Goal: Task Accomplishment & Management: Complete application form

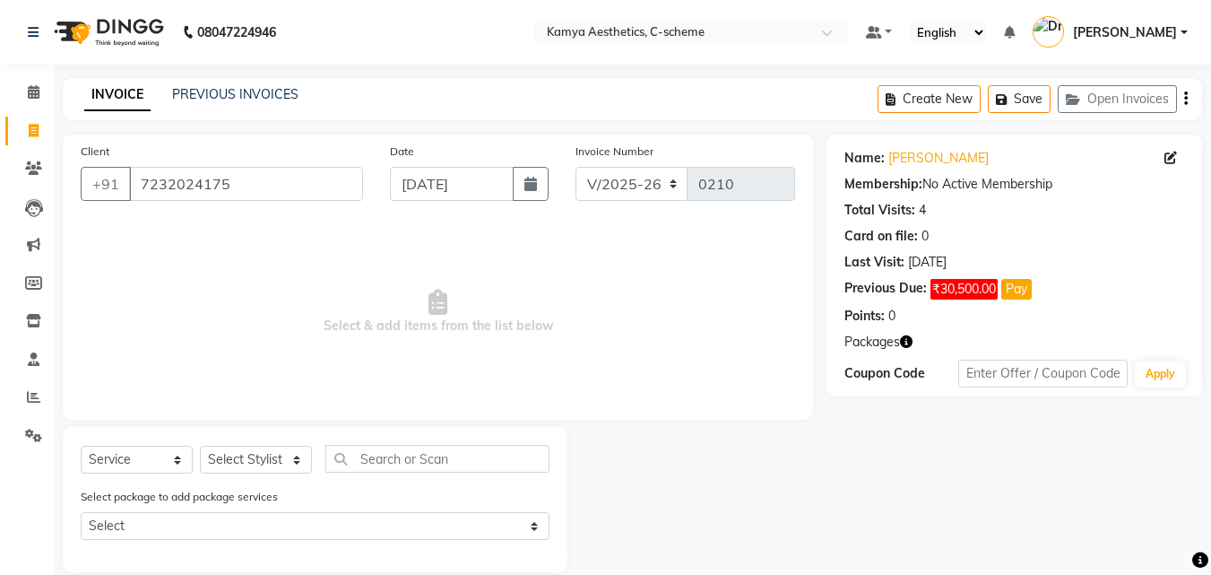
select select "5322"
select select "service"
click at [217, 95] on link "PREVIOUS INVOICES" at bounding box center [235, 94] width 126 height 16
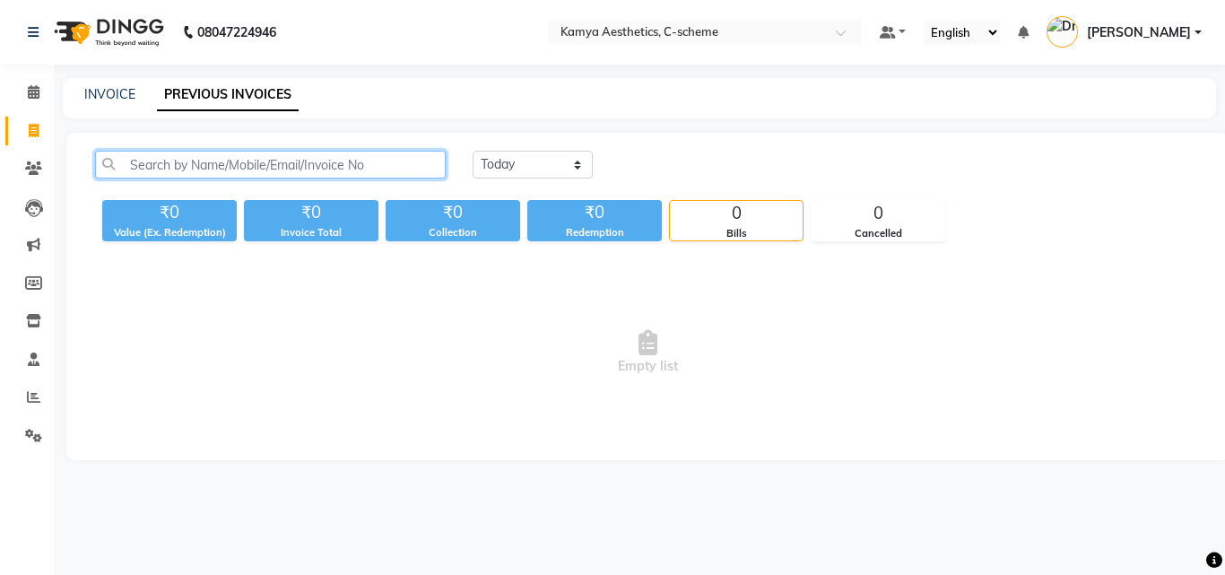
click at [373, 167] on input "text" at bounding box center [270, 165] width 351 height 28
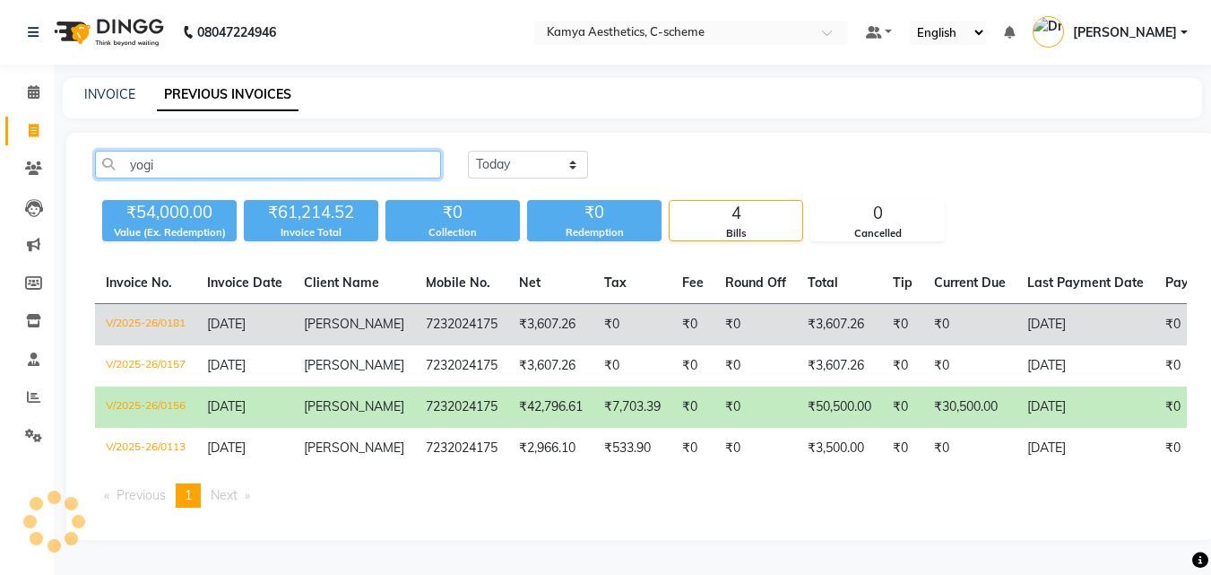
type input "yogi"
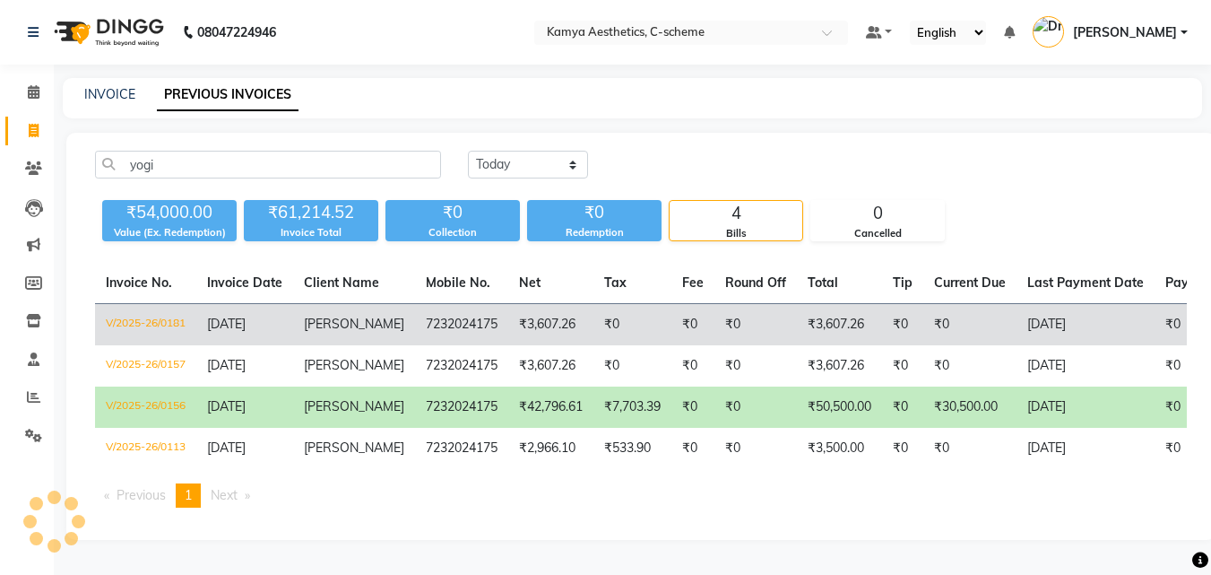
click at [650, 326] on td "₹0" at bounding box center [632, 325] width 78 height 42
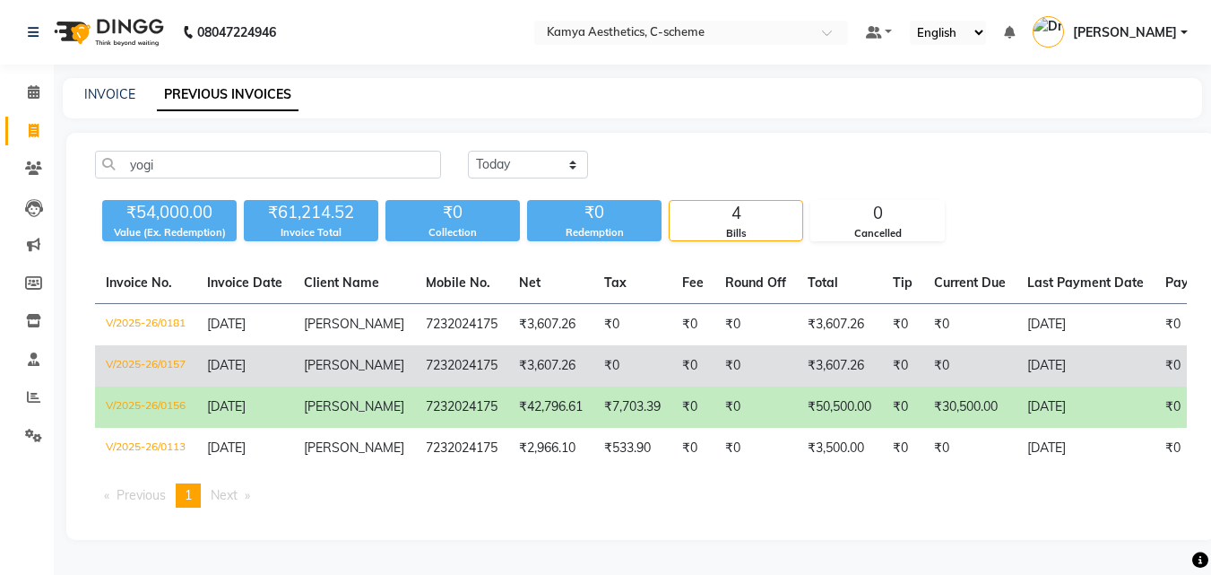
click at [614, 385] on td "₹0" at bounding box center [632, 365] width 78 height 41
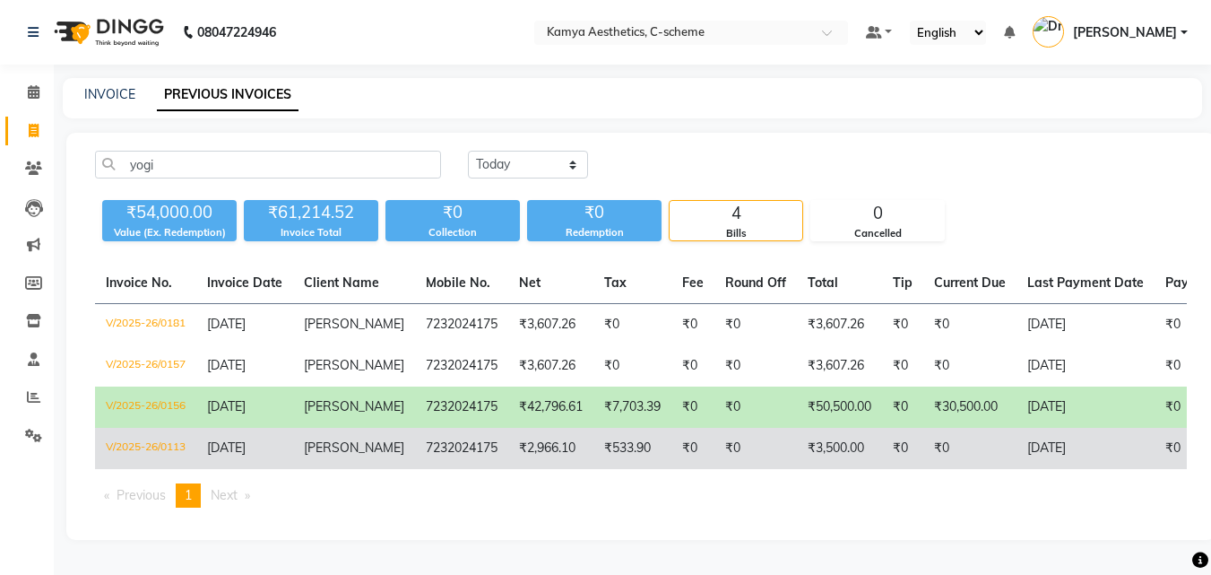
click at [600, 469] on td "₹533.90" at bounding box center [632, 448] width 78 height 41
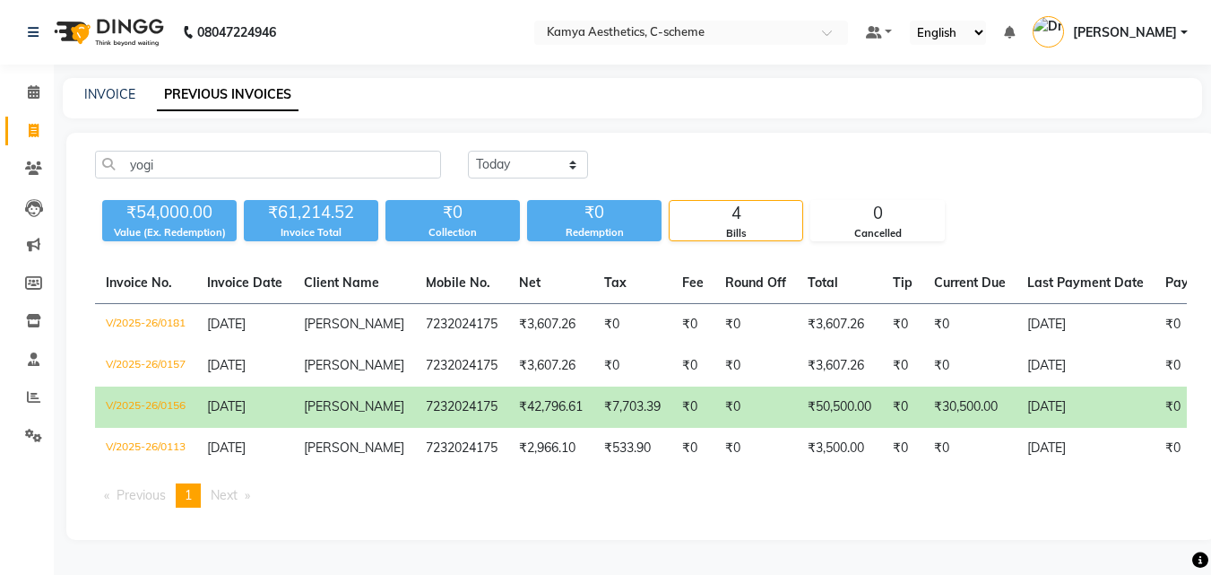
click at [714, 428] on td "₹0" at bounding box center [755, 406] width 82 height 41
click at [40, 92] on span at bounding box center [33, 92] width 31 height 21
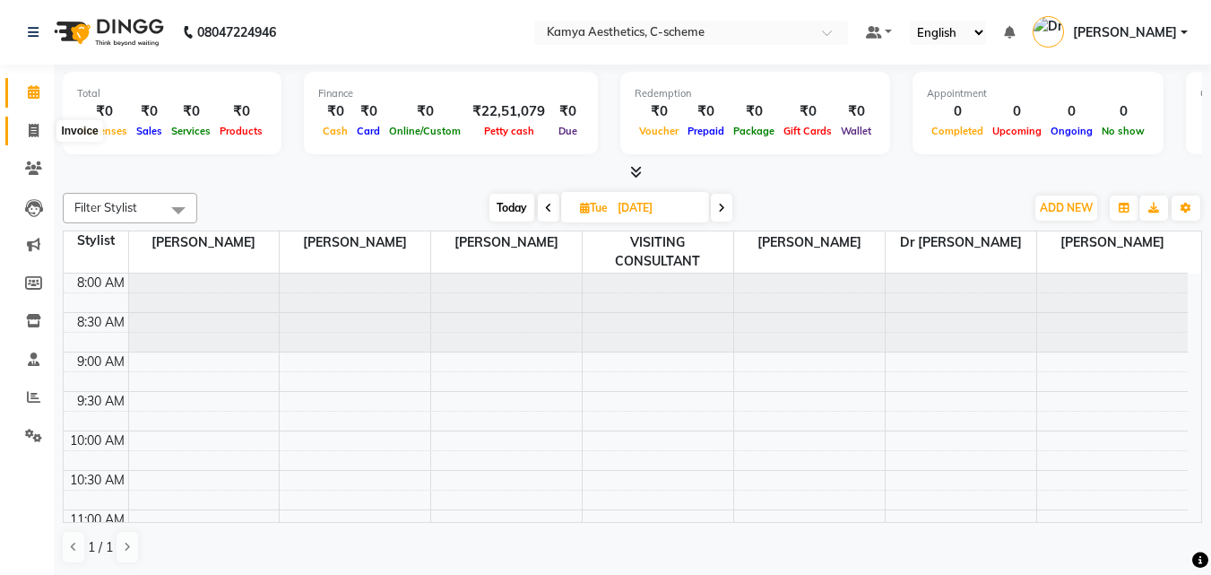
click at [41, 124] on span at bounding box center [33, 131] width 31 height 21
select select "service"
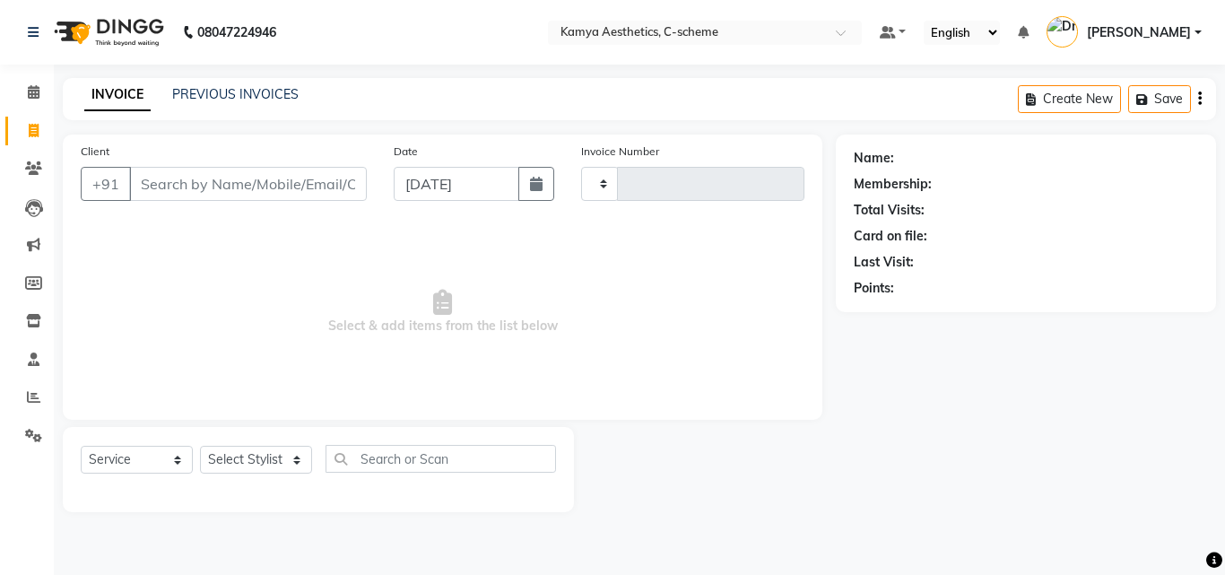
type input "0210"
select select "5322"
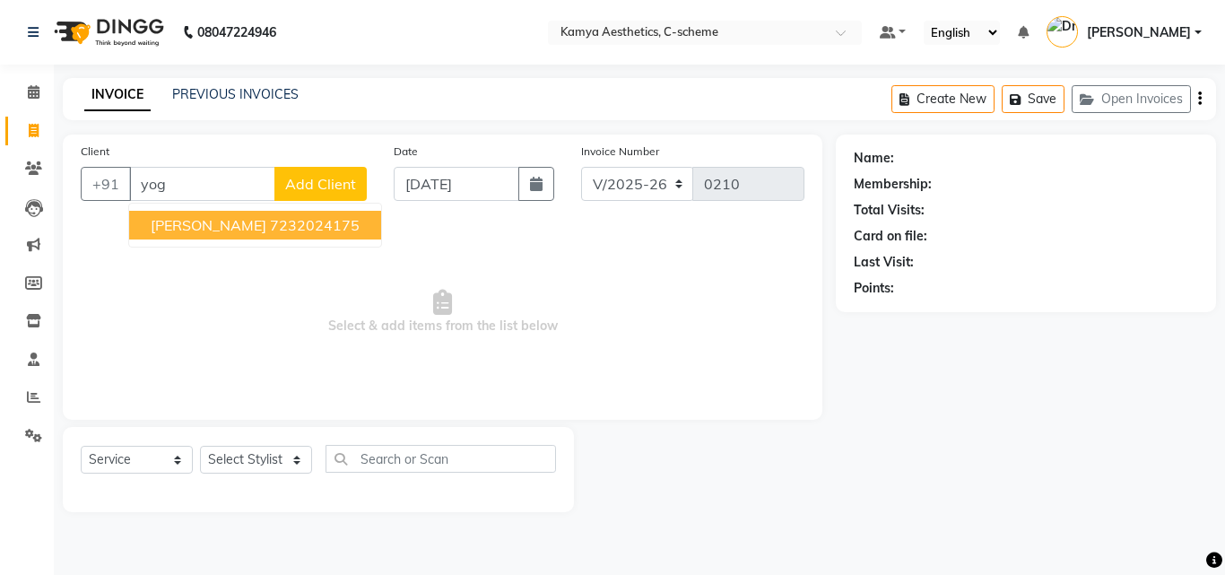
click at [230, 230] on span "[PERSON_NAME]" at bounding box center [209, 225] width 116 height 18
type input "7232024175"
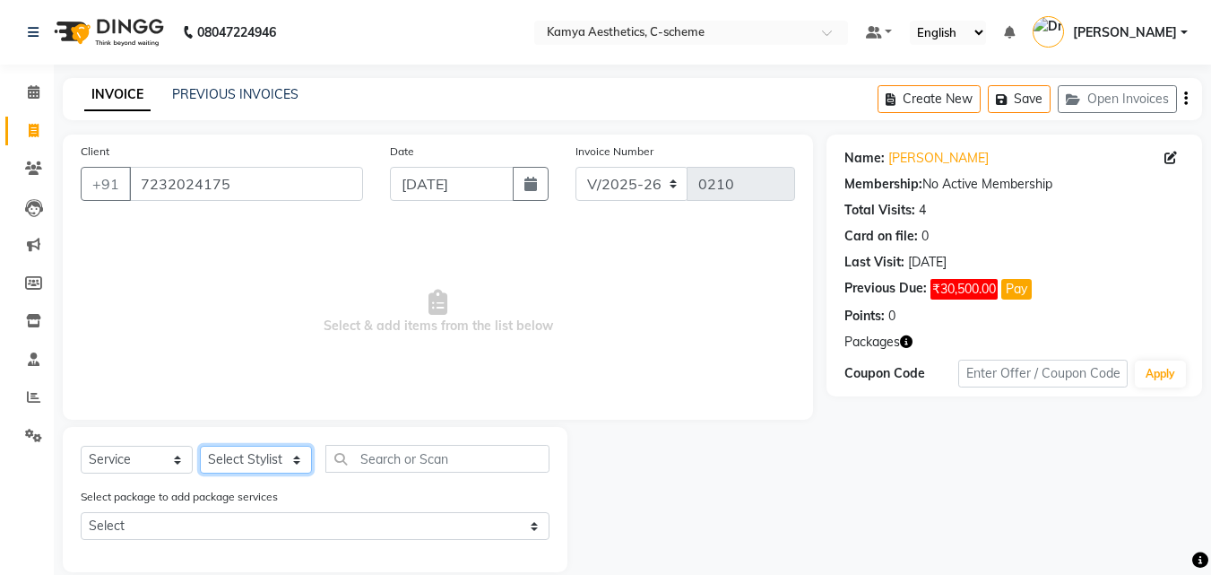
click at [240, 455] on select "Select Stylist Ajay Sharma Dr Pallavi Dr Tanvi Ahmed JUHI VERMA MANISHA BAIRWA …" at bounding box center [256, 460] width 112 height 28
click at [151, 398] on span "Select & add items from the list below" at bounding box center [438, 311] width 714 height 179
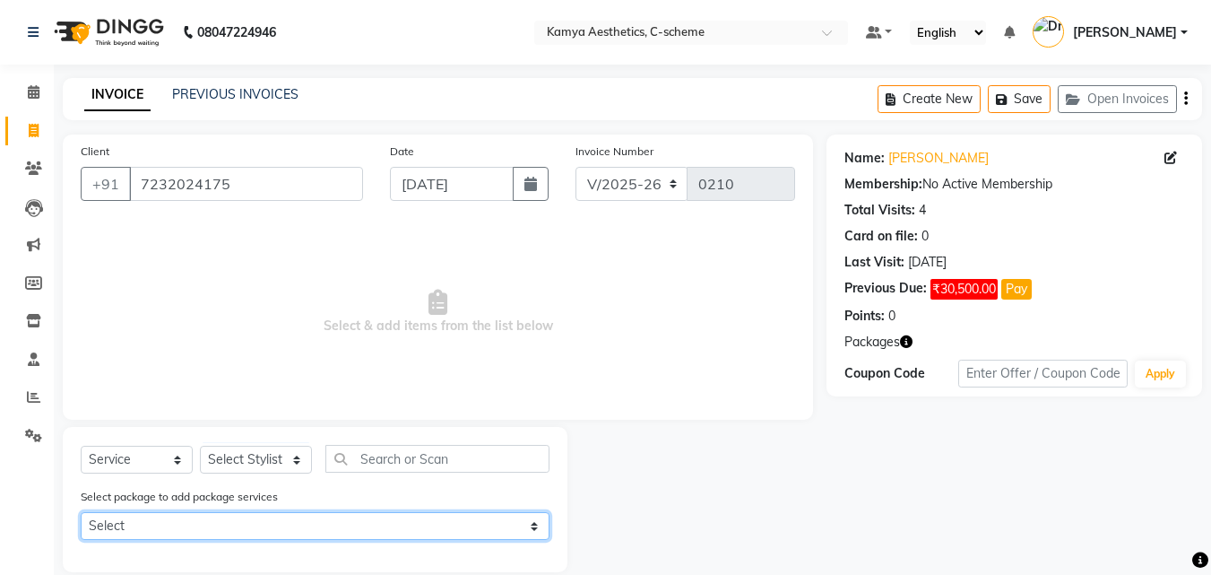
click at [319, 528] on select "Select yogita sharma" at bounding box center [315, 526] width 469 height 28
select select "1: Object"
click at [81, 512] on select "Select yogita sharma" at bounding box center [315, 526] width 469 height 28
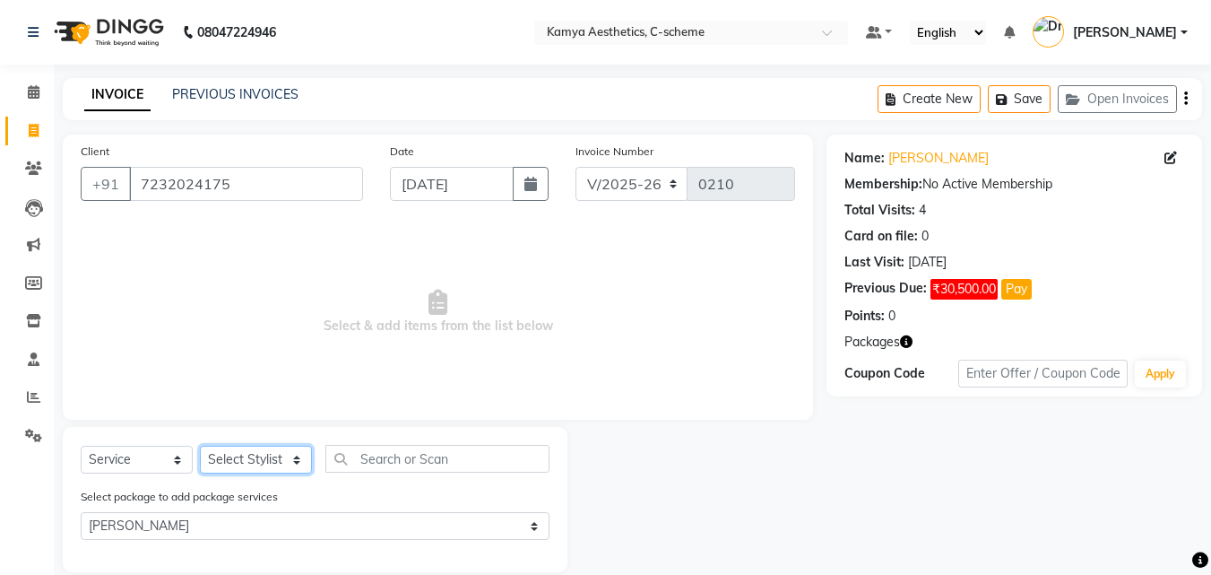
click at [283, 463] on select "Select Stylist Ajay Sharma Dr Pallavi Dr Tanvi Ahmed JUHI VERMA MANISHA BAIRWA …" at bounding box center [256, 460] width 112 height 28
click at [200, 446] on select "Select Stylist Ajay Sharma Dr Pallavi Dr Tanvi Ahmed JUHI VERMA MANISHA BAIRWA …" at bounding box center [256, 460] width 112 height 28
drag, startPoint x: 298, startPoint y: 464, endPoint x: 288, endPoint y: 446, distance: 20.5
click at [298, 464] on select "Select Stylist Ajay Sharma Dr Pallavi Dr Tanvi Ahmed JUHI VERMA MANISHA BAIRWA …" at bounding box center [256, 460] width 112 height 28
select select "49120"
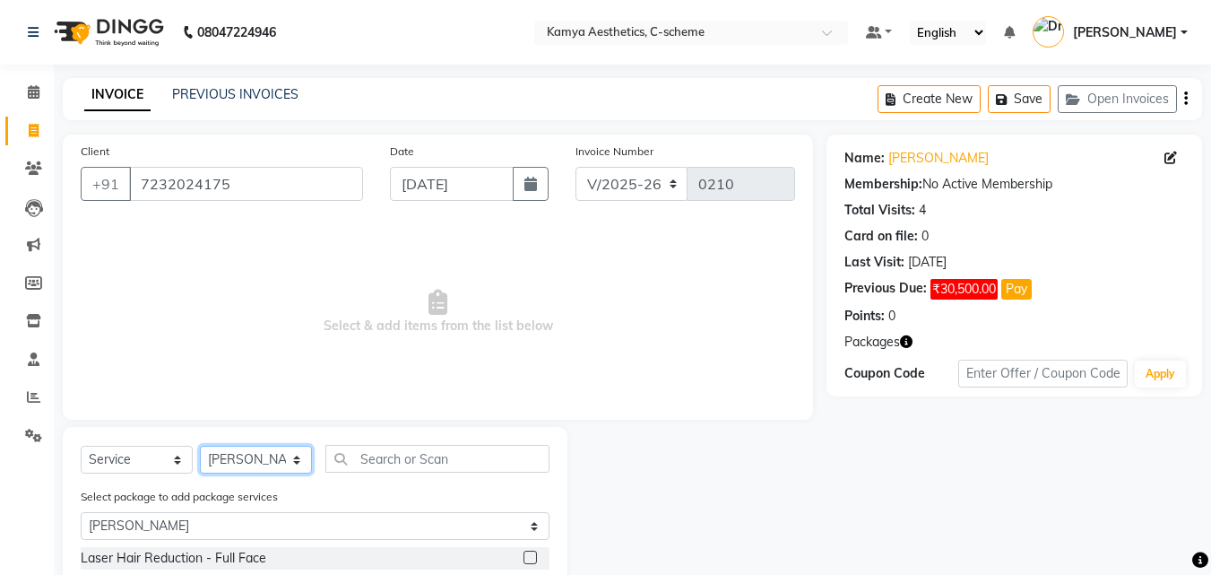
click at [200, 446] on select "Select Stylist Ajay Sharma Dr Pallavi Dr Tanvi Ahmed JUHI VERMA MANISHA BAIRWA …" at bounding box center [256, 460] width 112 height 28
click at [532, 555] on label at bounding box center [530, 556] width 13 height 13
click at [532, 555] on input "checkbox" at bounding box center [530, 558] width 12 height 12
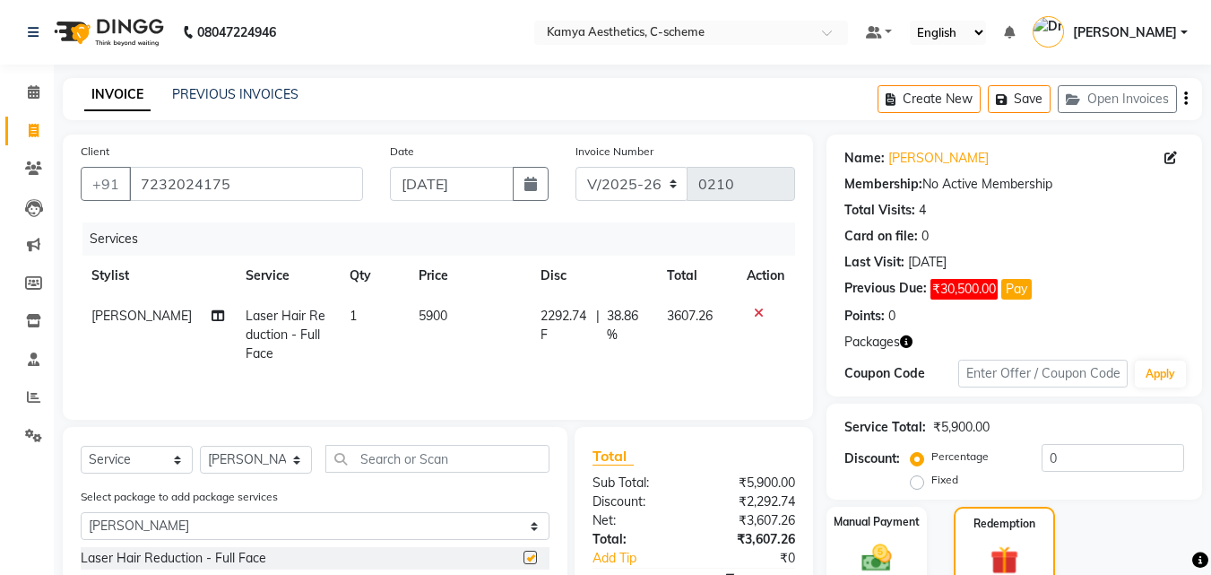
checkbox input "false"
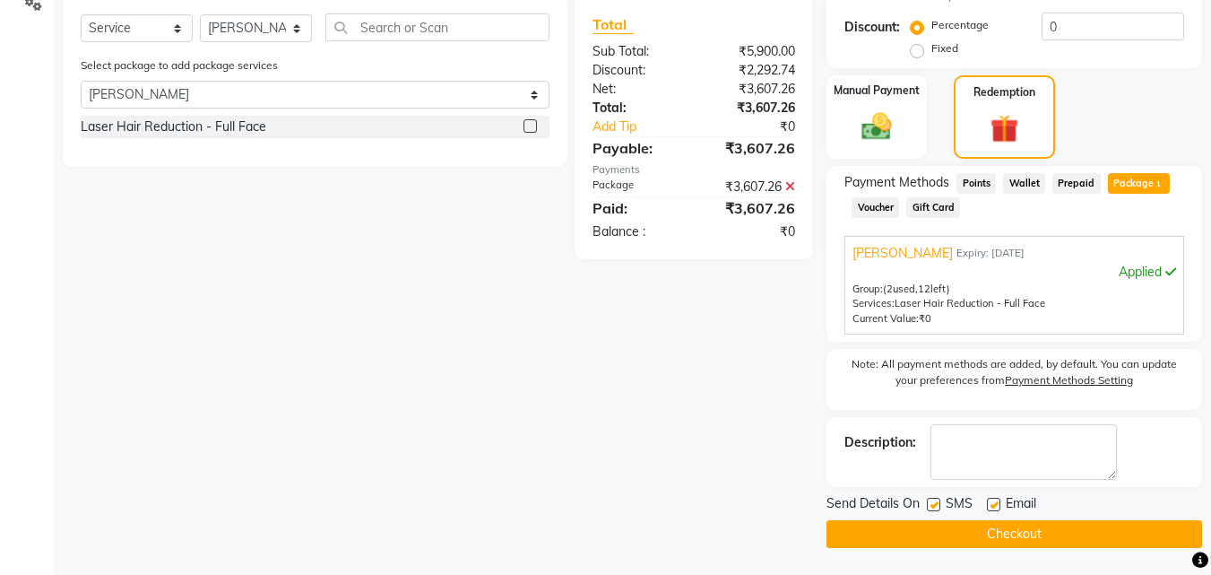
scroll to position [162, 0]
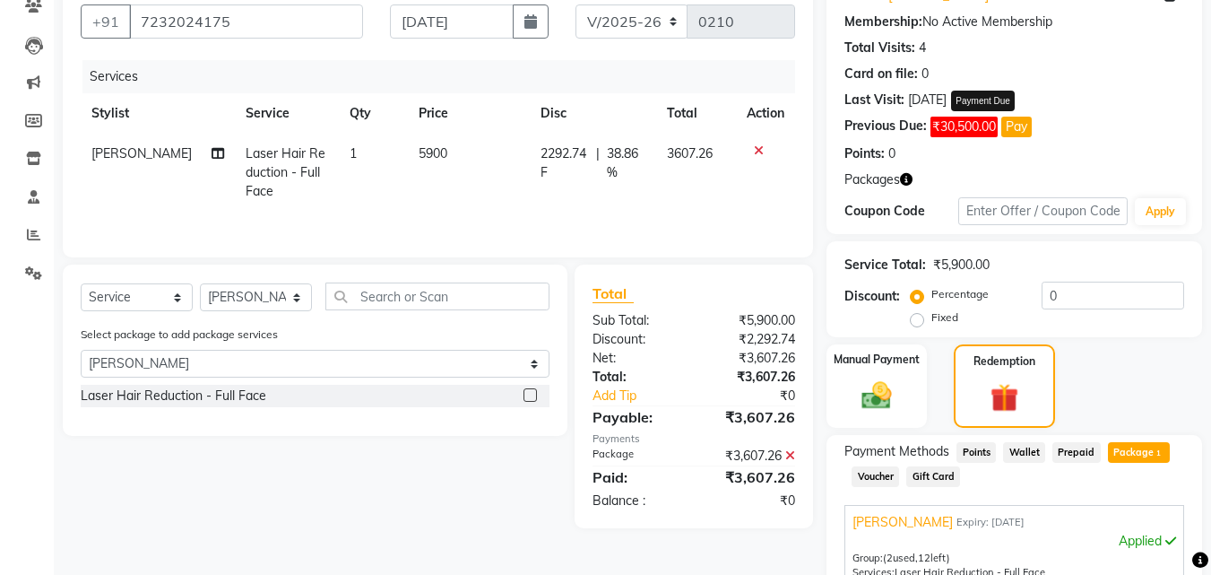
click at [1018, 124] on button "Pay" at bounding box center [1016, 127] width 30 height 21
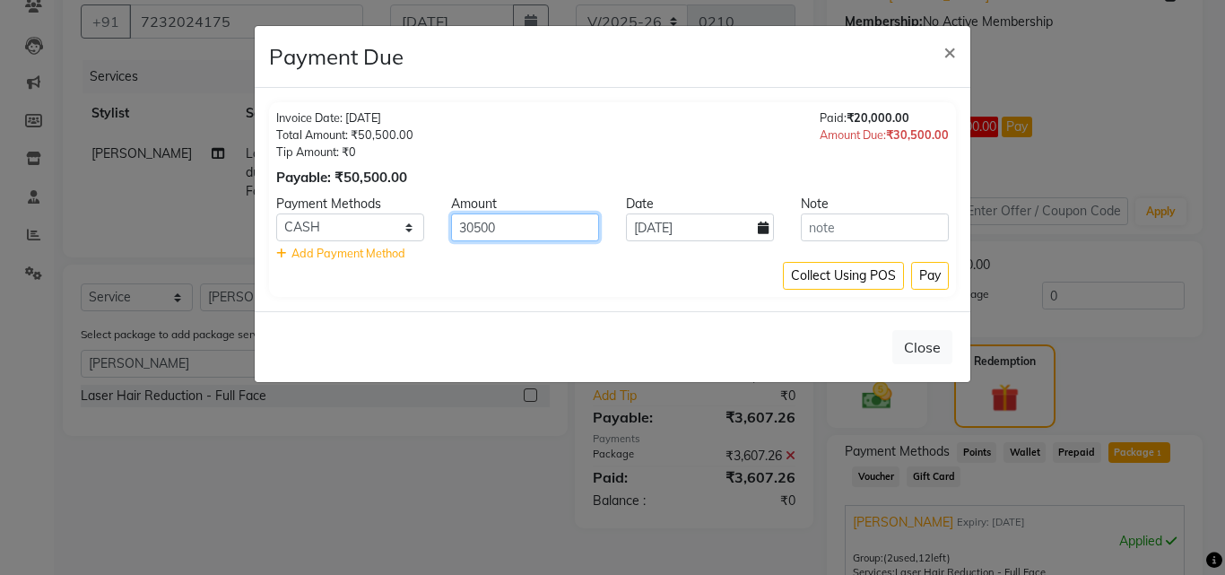
click at [514, 224] on input "30500" at bounding box center [525, 227] width 148 height 28
type input "3"
type input "15000"
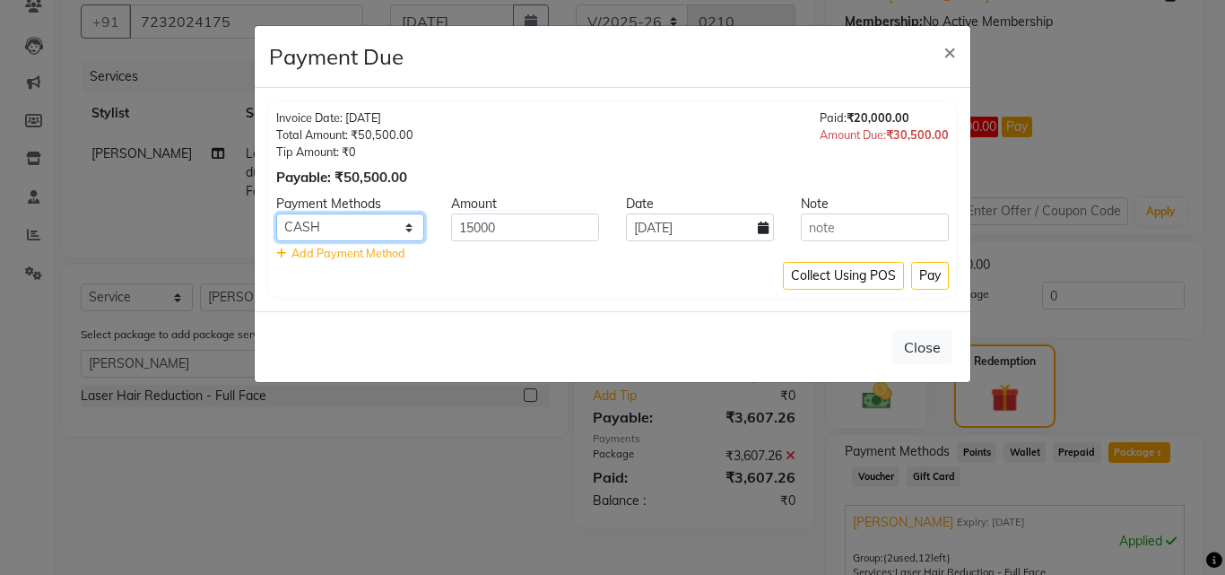
click at [355, 222] on select "CASH CARD ONLINE CUSTOM GPay PayTM PhonePe UPI NearBuy Loan BharatPay Cheque Mo…" at bounding box center [350, 227] width 148 height 28
select select "3"
click at [276, 213] on select "CASH CARD ONLINE CUSTOM GPay PayTM PhonePe UPI NearBuy Loan BharatPay Cheque Mo…" at bounding box center [350, 227] width 148 height 28
click at [922, 281] on button "Pay" at bounding box center [930, 276] width 38 height 28
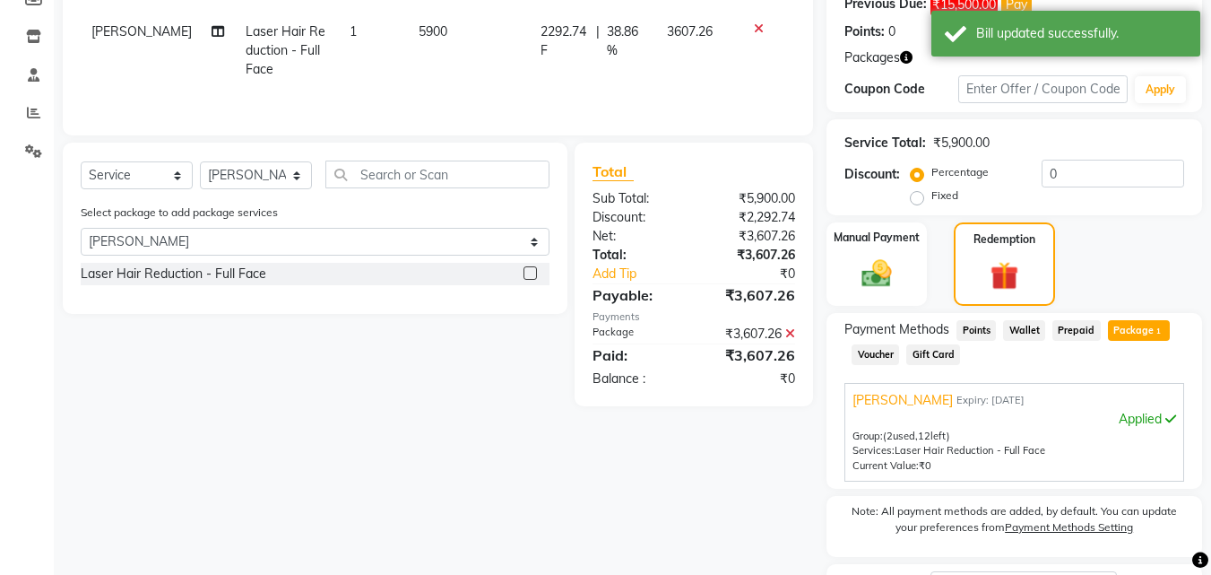
scroll to position [431, 0]
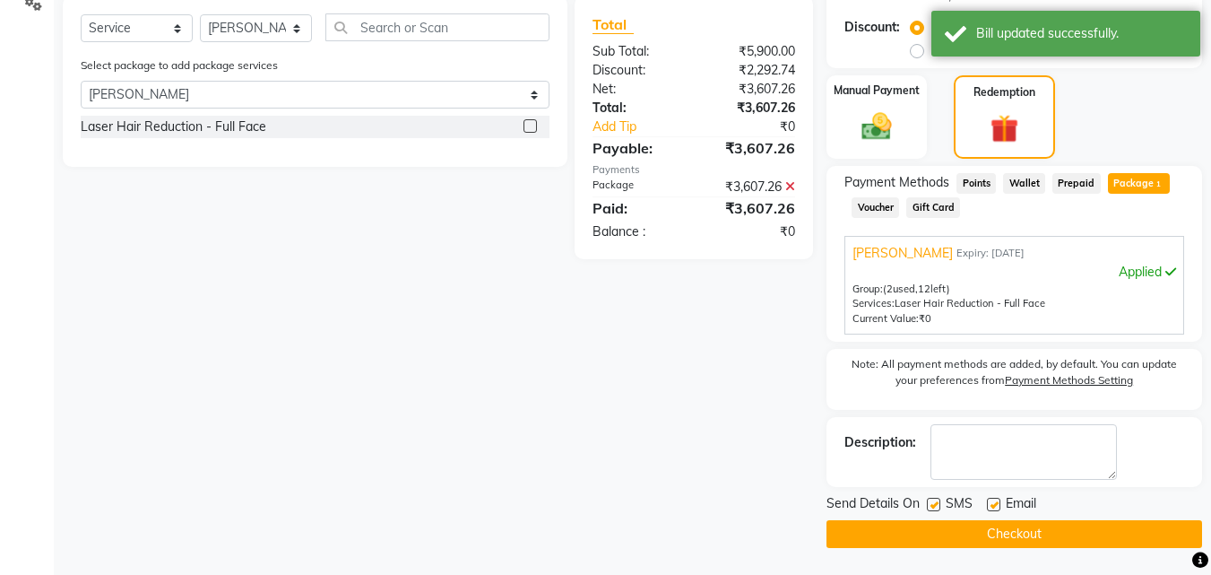
click at [920, 535] on button "Checkout" at bounding box center [1015, 534] width 376 height 28
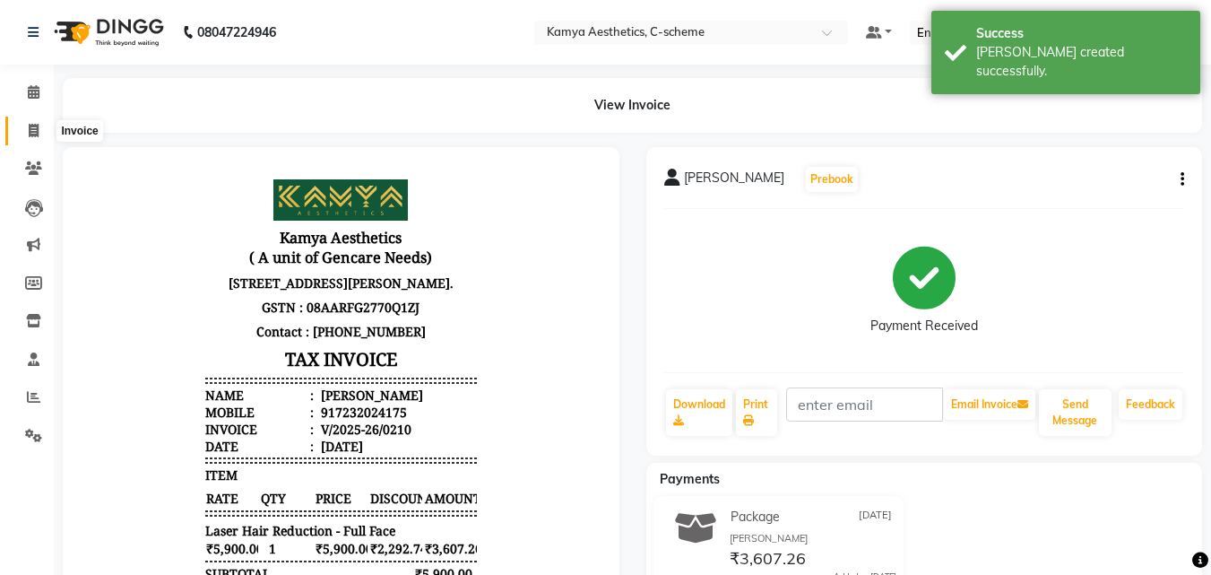
click at [32, 122] on span at bounding box center [33, 131] width 31 height 21
select select "service"
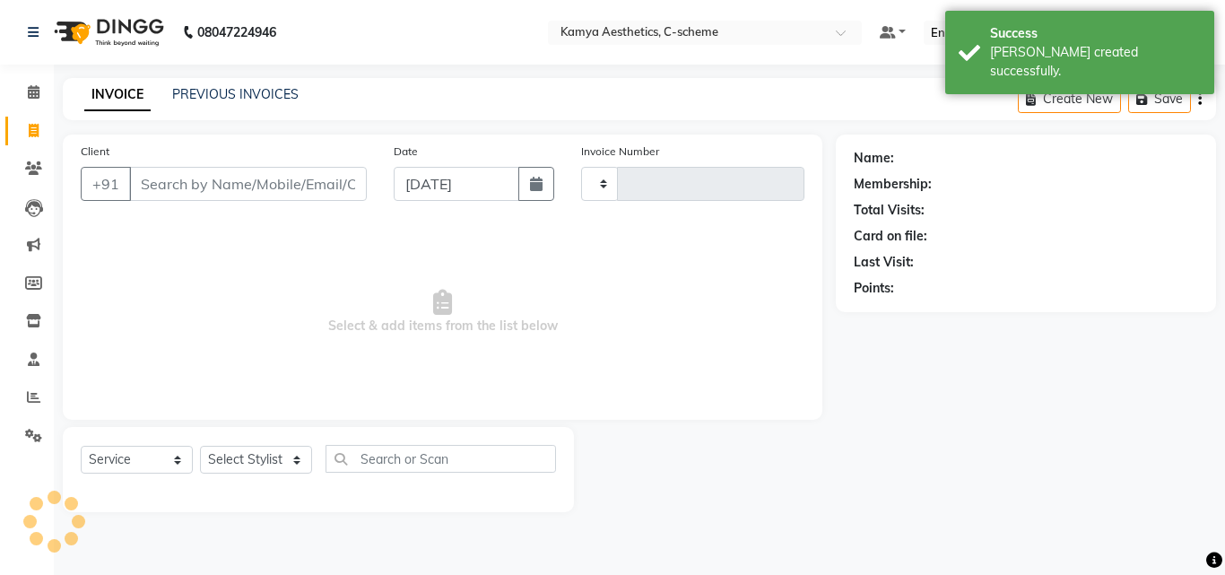
type input "0211"
select select "5322"
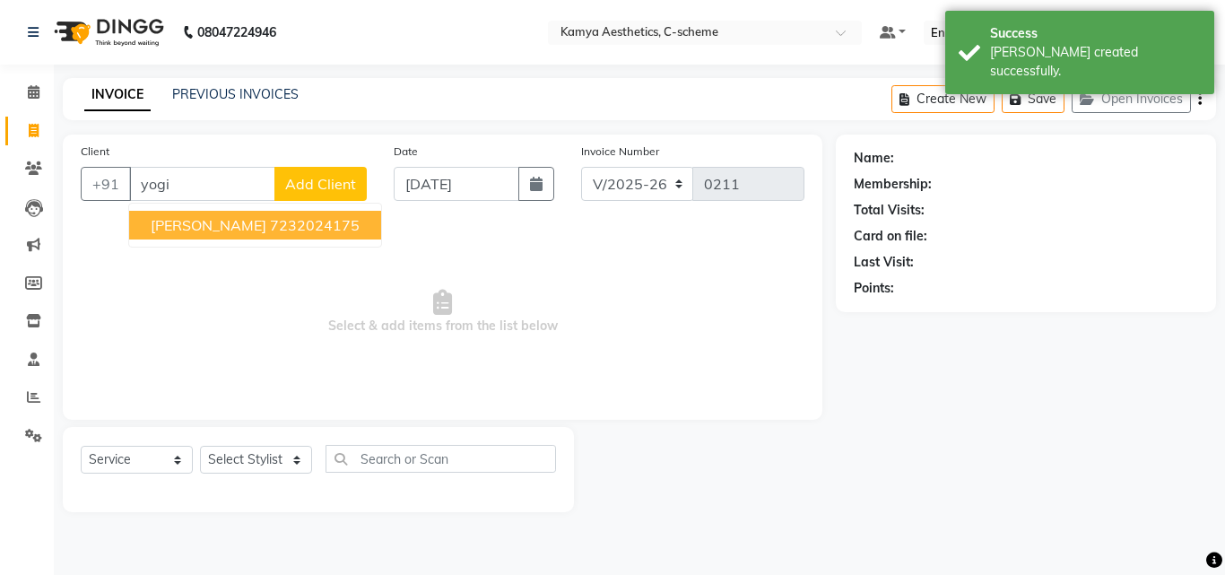
click at [270, 226] on ngb-highlight "7232024175" at bounding box center [315, 225] width 90 height 18
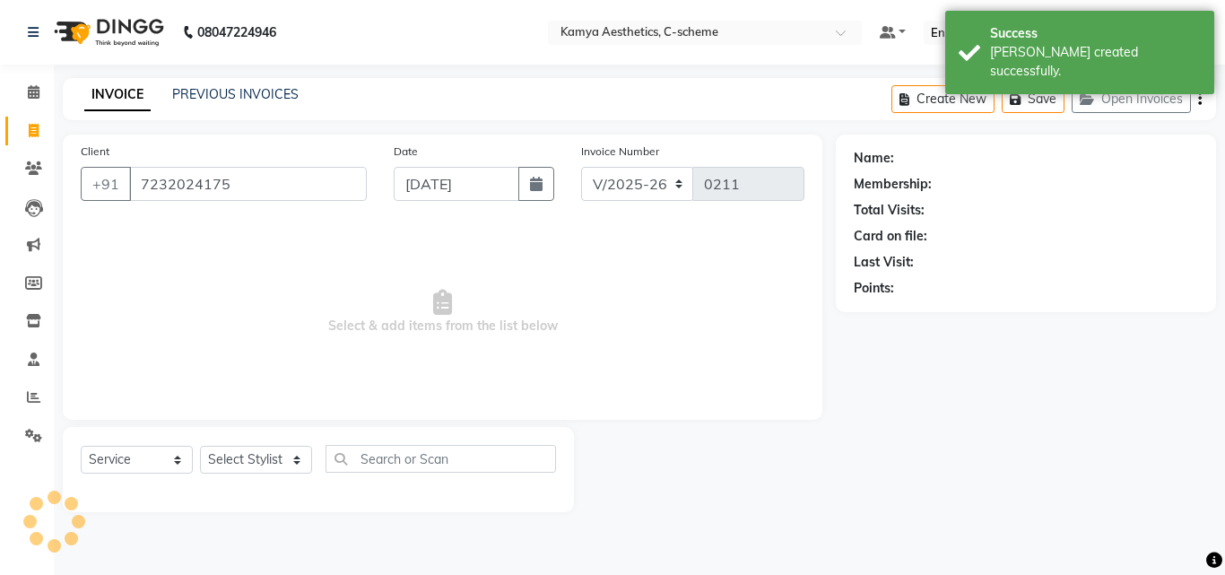
type input "7232024175"
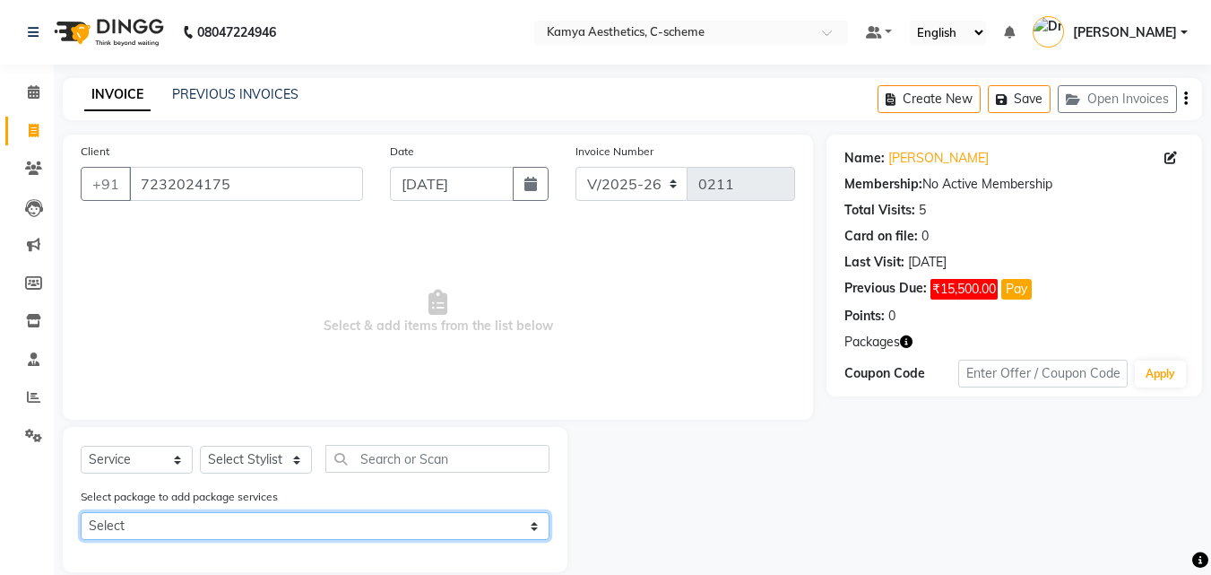
click at [528, 524] on select "Select yogita sharma" at bounding box center [315, 526] width 469 height 28
select select "1: Object"
click at [81, 512] on select "Select yogita sharma" at bounding box center [315, 526] width 469 height 28
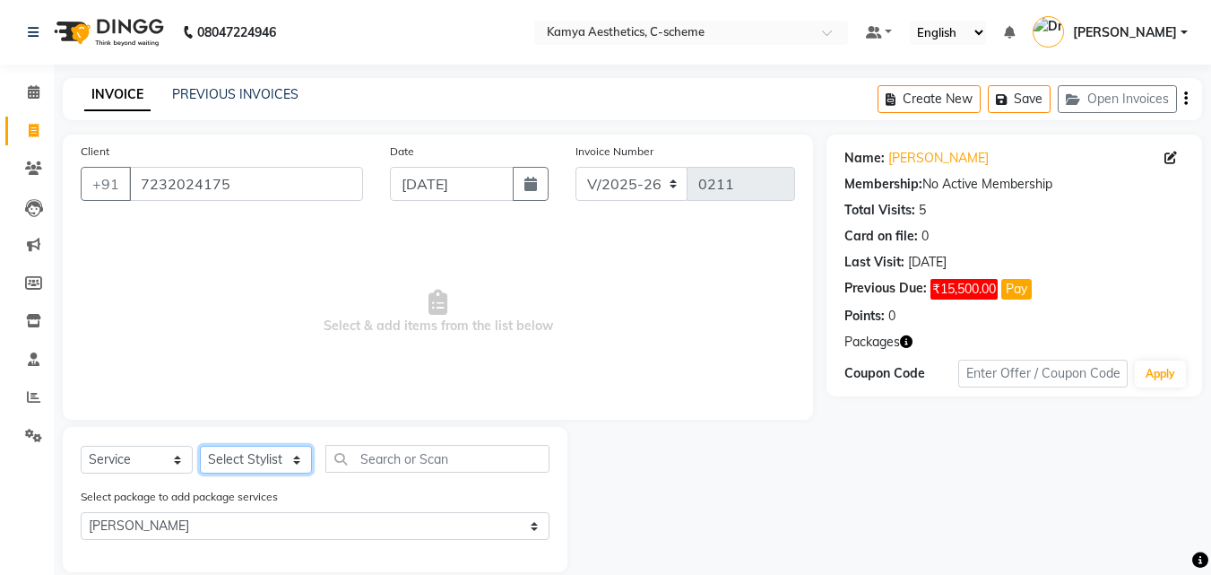
click at [248, 454] on select "Select Stylist Ajay Sharma Dr Pallavi Dr Tanvi Ahmed JUHI VERMA MANISHA BAIRWA …" at bounding box center [256, 460] width 112 height 28
select select "49120"
click at [200, 446] on select "Select Stylist Ajay Sharma Dr Pallavi Dr Tanvi Ahmed JUHI VERMA MANISHA BAIRWA …" at bounding box center [256, 460] width 112 height 28
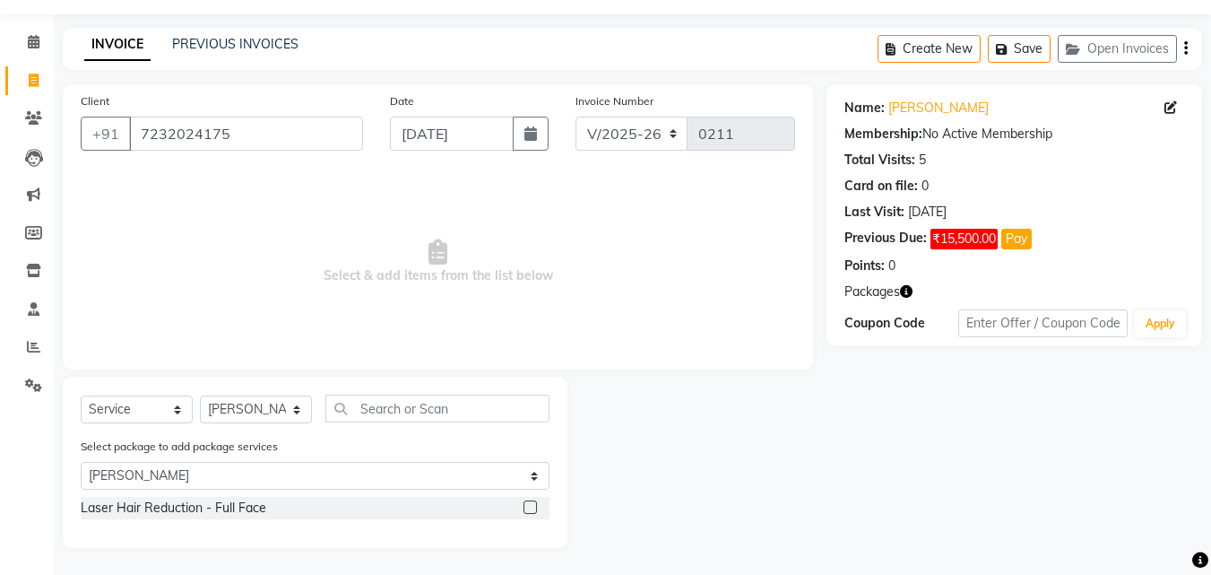
click at [528, 507] on label at bounding box center [530, 506] width 13 height 13
click at [528, 507] on input "checkbox" at bounding box center [530, 508] width 12 height 12
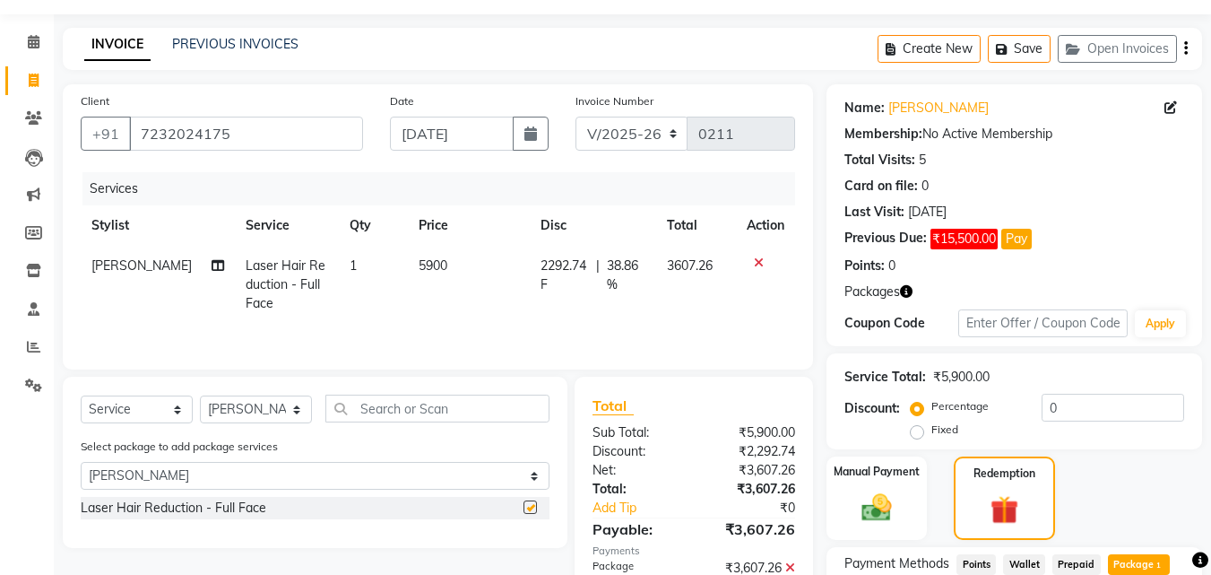
checkbox input "false"
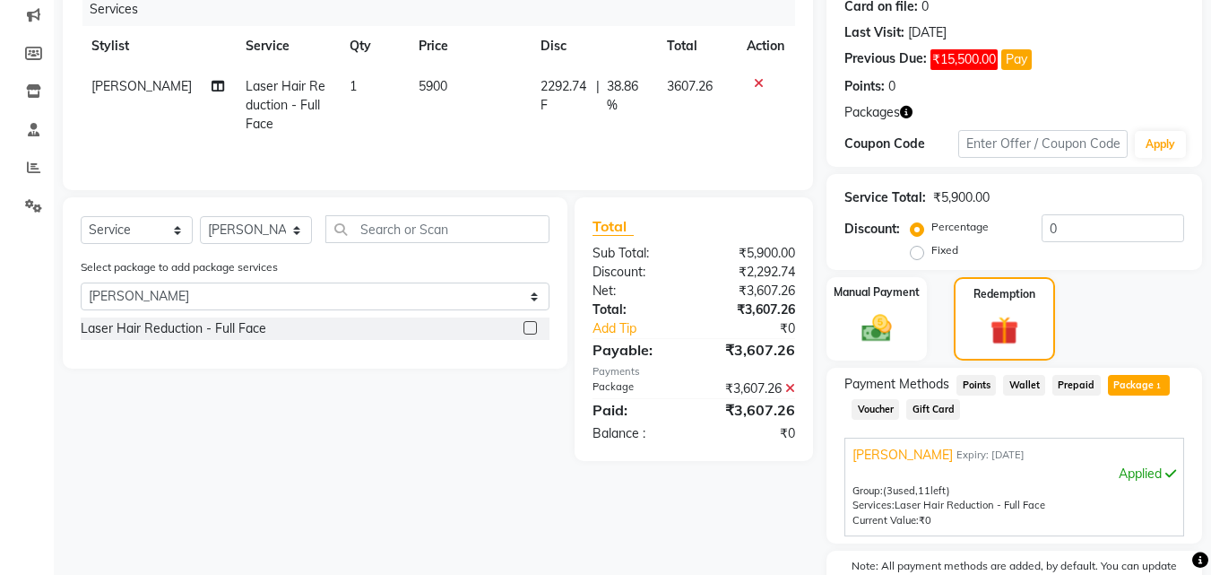
scroll to position [0, 0]
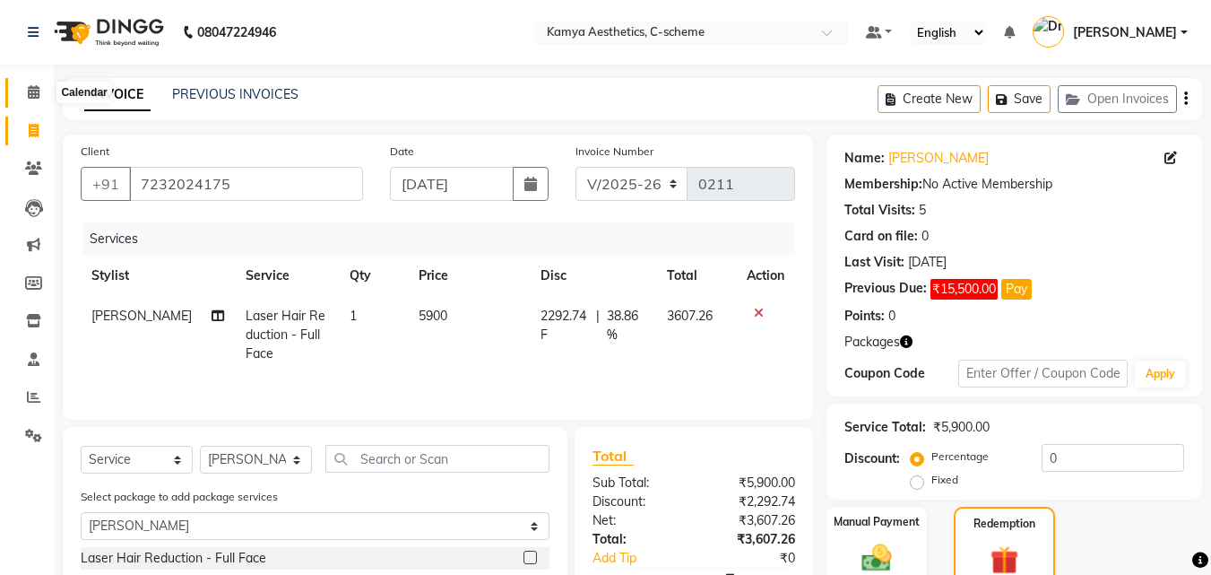
click at [26, 96] on span at bounding box center [33, 92] width 31 height 21
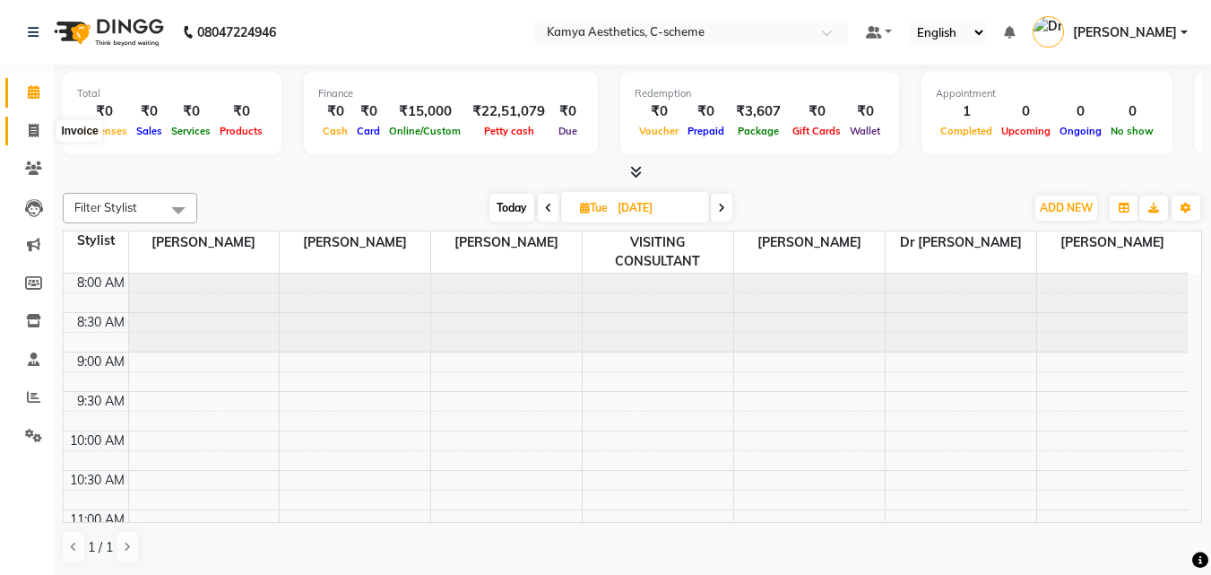
click at [30, 133] on icon at bounding box center [34, 130] width 10 height 13
select select "service"
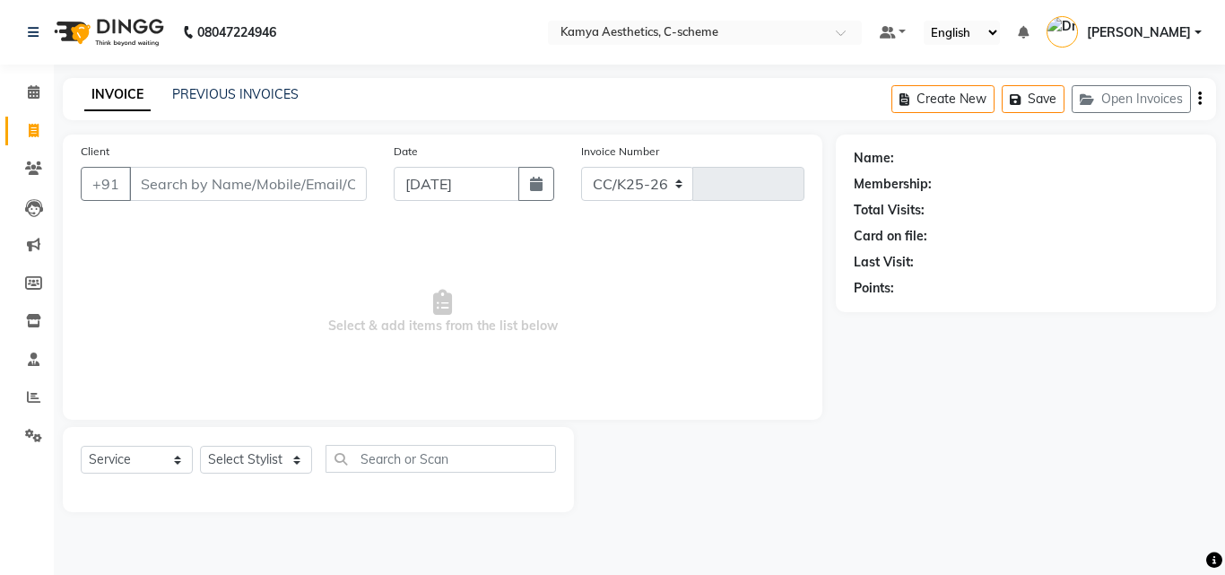
select select "5322"
type input "0211"
click at [198, 185] on input "Client" at bounding box center [248, 184] width 238 height 34
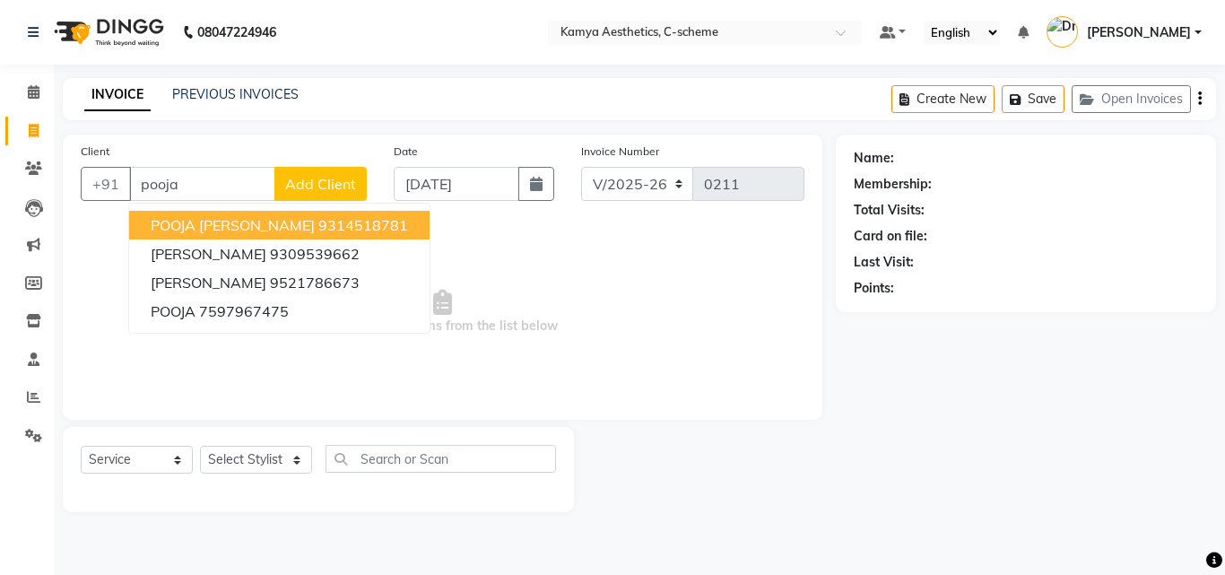
click at [221, 221] on span "POOJA KEJRIWAL" at bounding box center [233, 225] width 164 height 18
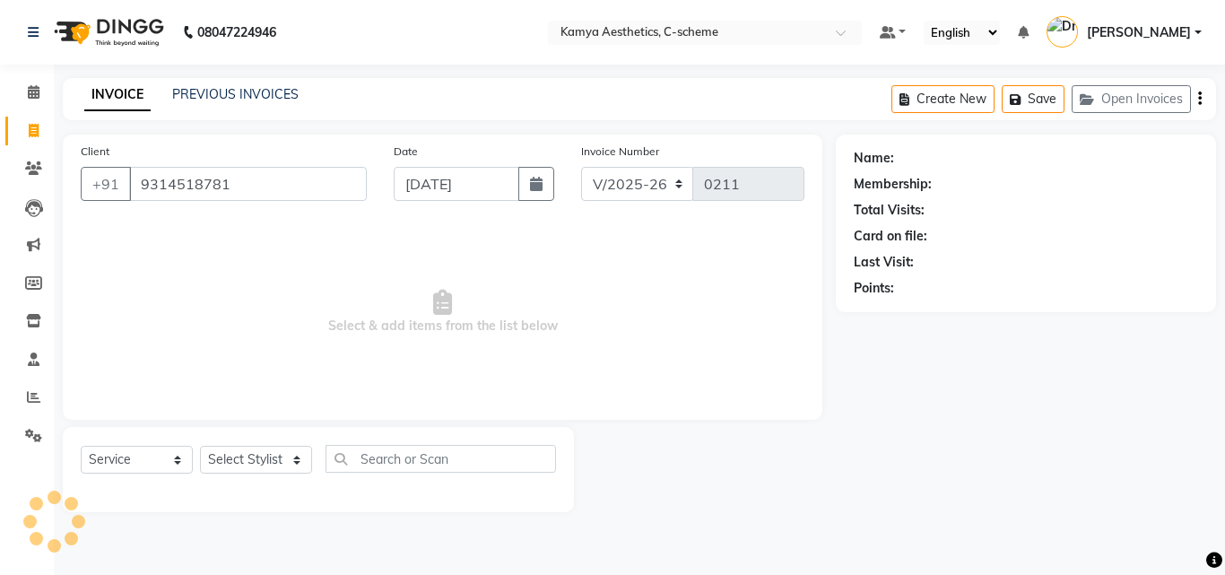
type input "9314518781"
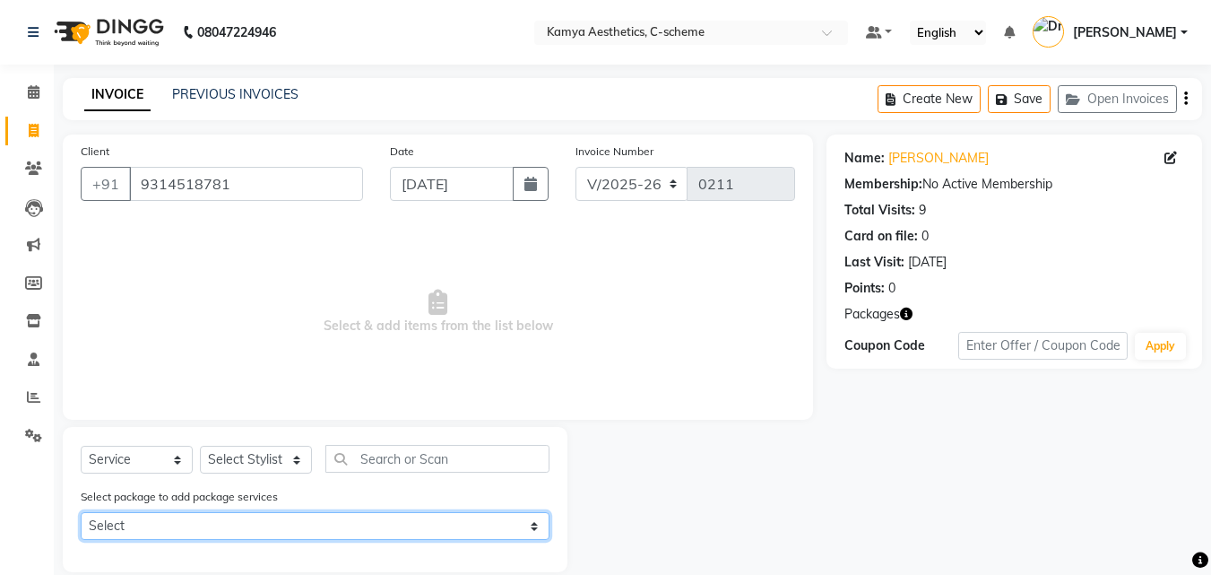
click at [328, 527] on select "Select POOJA KEJRIWAL" at bounding box center [315, 526] width 469 height 28
select select "1: Object"
click at [81, 512] on select "Select POOJA KEJRIWAL" at bounding box center [315, 526] width 469 height 28
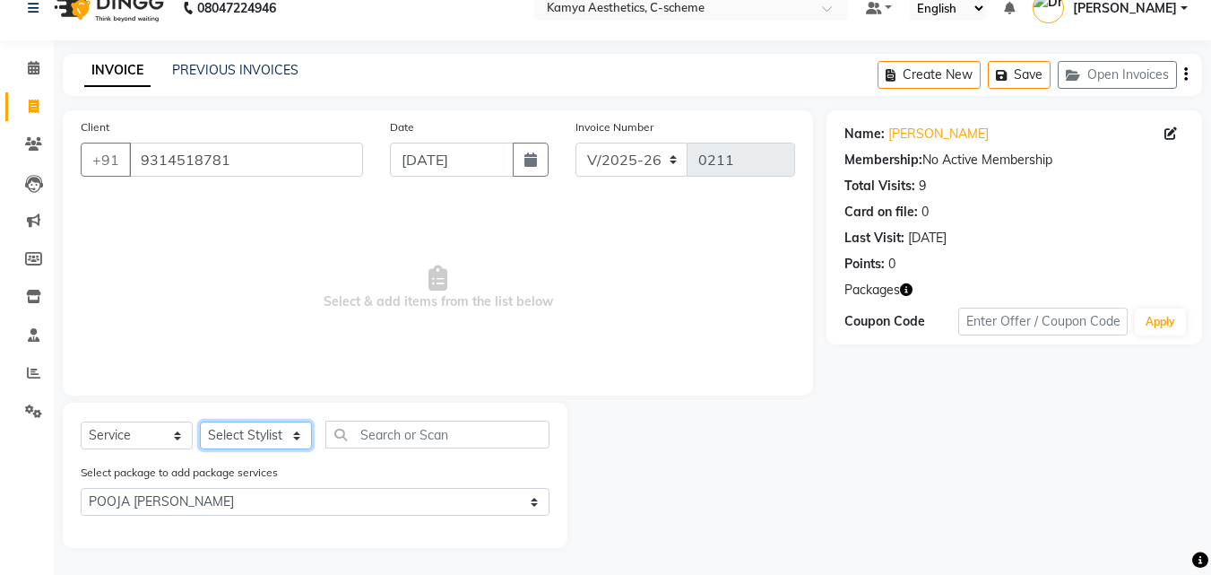
click at [240, 425] on select "Select Stylist Ajay Sharma Dr Pallavi Dr Tanvi Ahmed JUHI VERMA MANISHA BAIRWA …" at bounding box center [256, 435] width 112 height 28
select select "49120"
click at [200, 421] on select "Select Stylist Ajay Sharma Dr Pallavi Dr Tanvi Ahmed JUHI VERMA MANISHA BAIRWA …" at bounding box center [256, 435] width 112 height 28
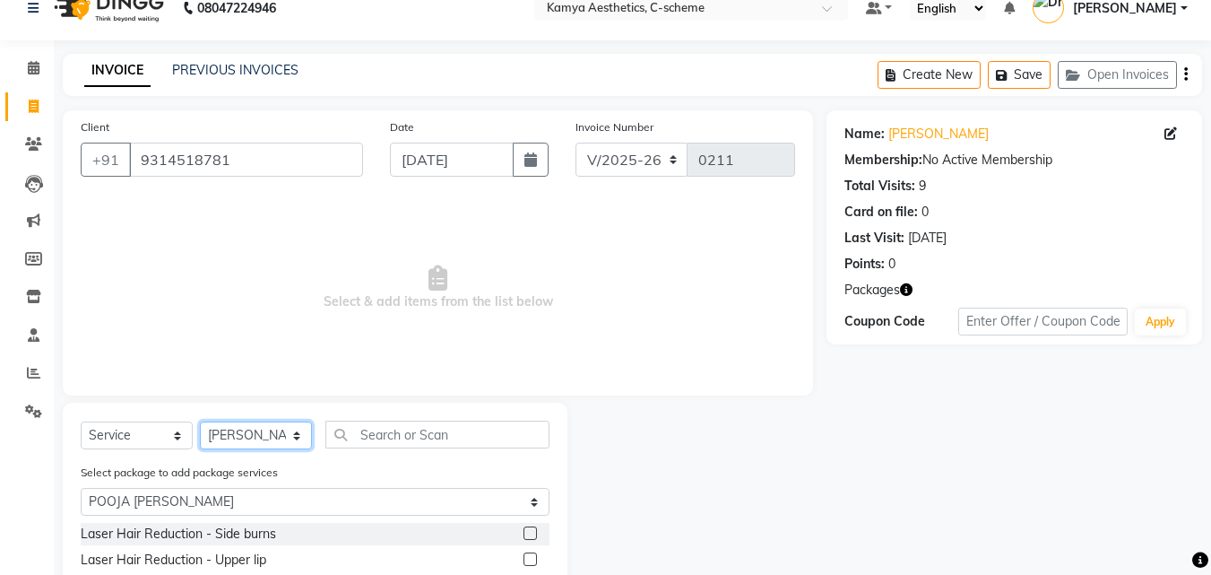
scroll to position [76, 0]
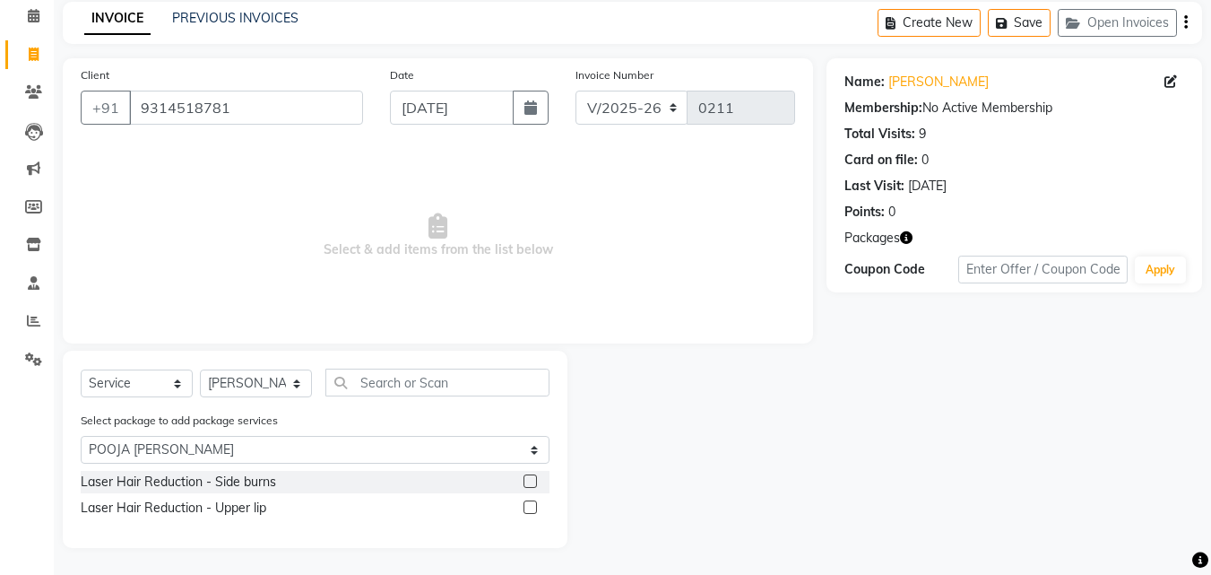
click at [530, 482] on label at bounding box center [530, 480] width 13 height 13
click at [530, 482] on input "checkbox" at bounding box center [530, 482] width 12 height 12
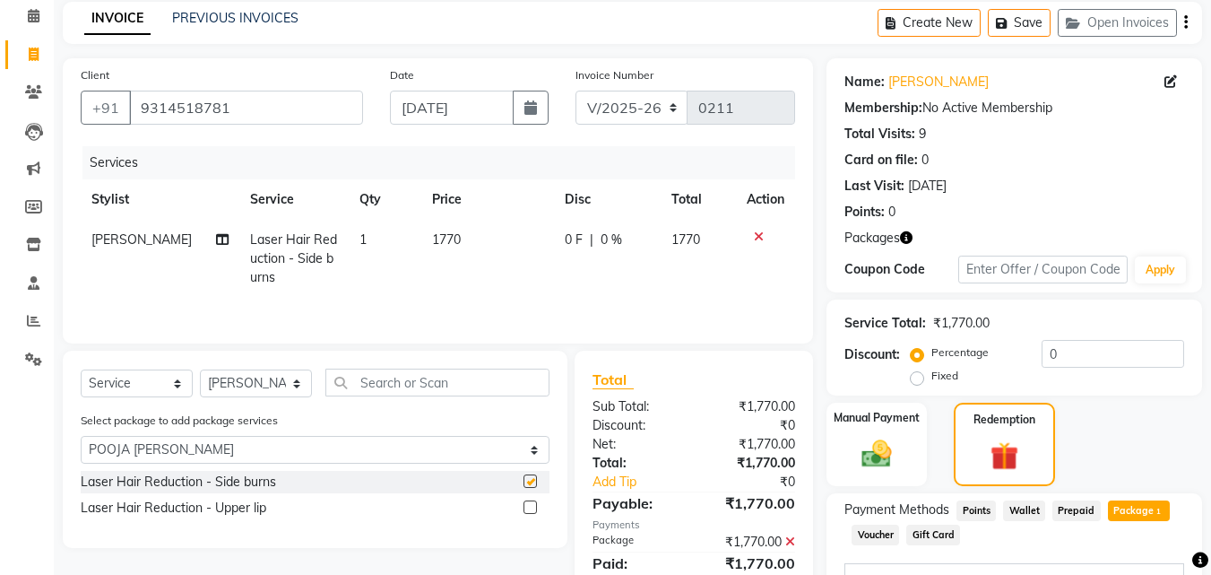
checkbox input "false"
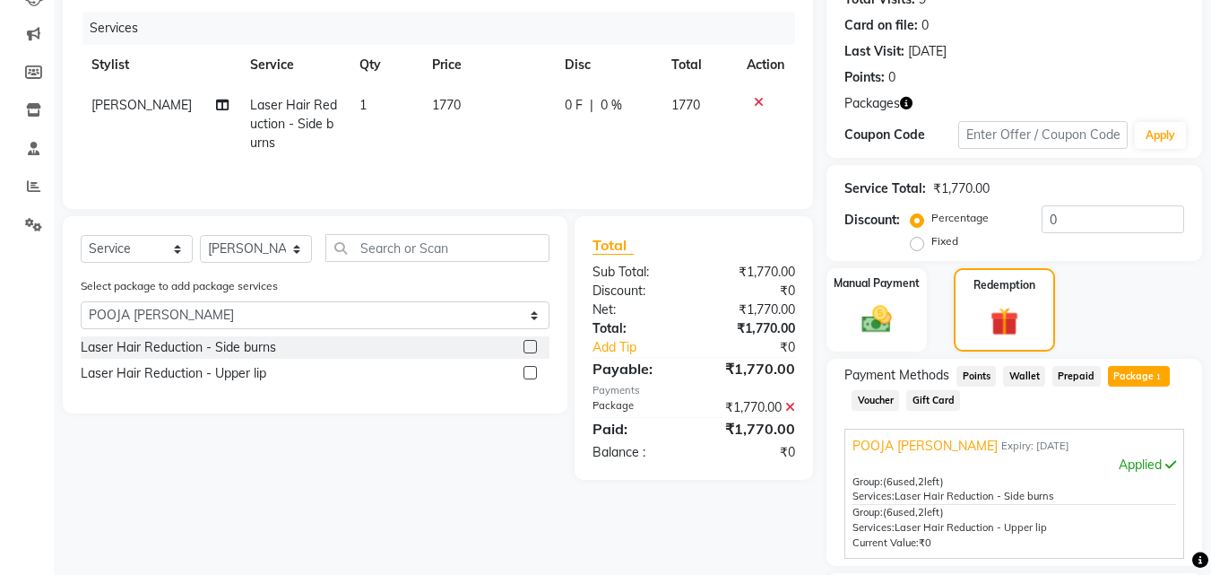
scroll to position [0, 0]
